Goal: Transaction & Acquisition: Purchase product/service

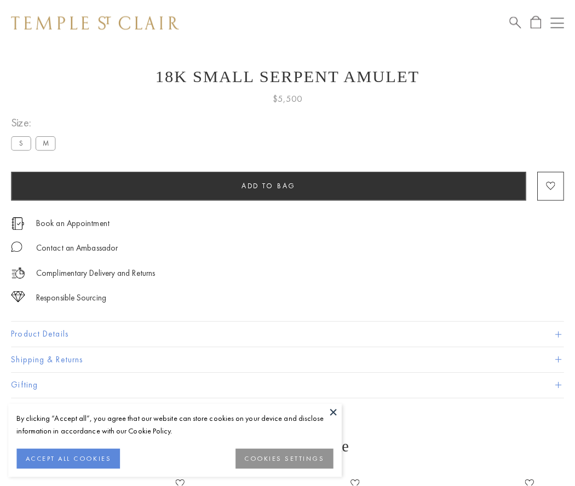
scroll to position [44, 0]
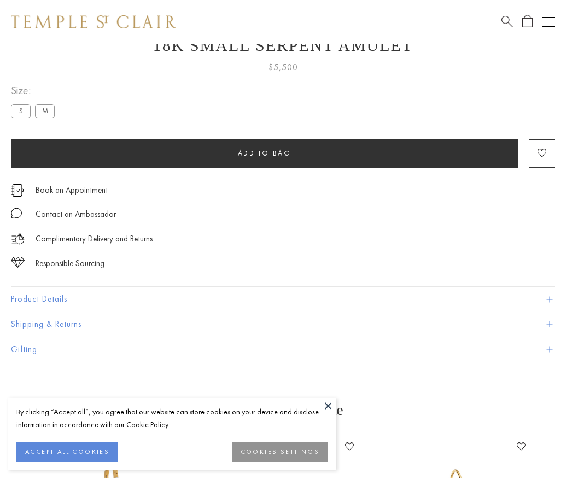
click at [264, 152] on span "Add to bag" at bounding box center [265, 152] width 54 height 9
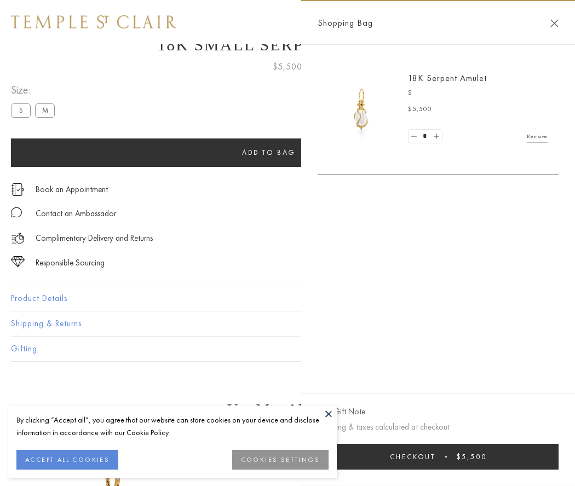
click at [435, 456] on span "Checkout" at bounding box center [412, 456] width 45 height 9
